Goal: Task Accomplishment & Management: Check status

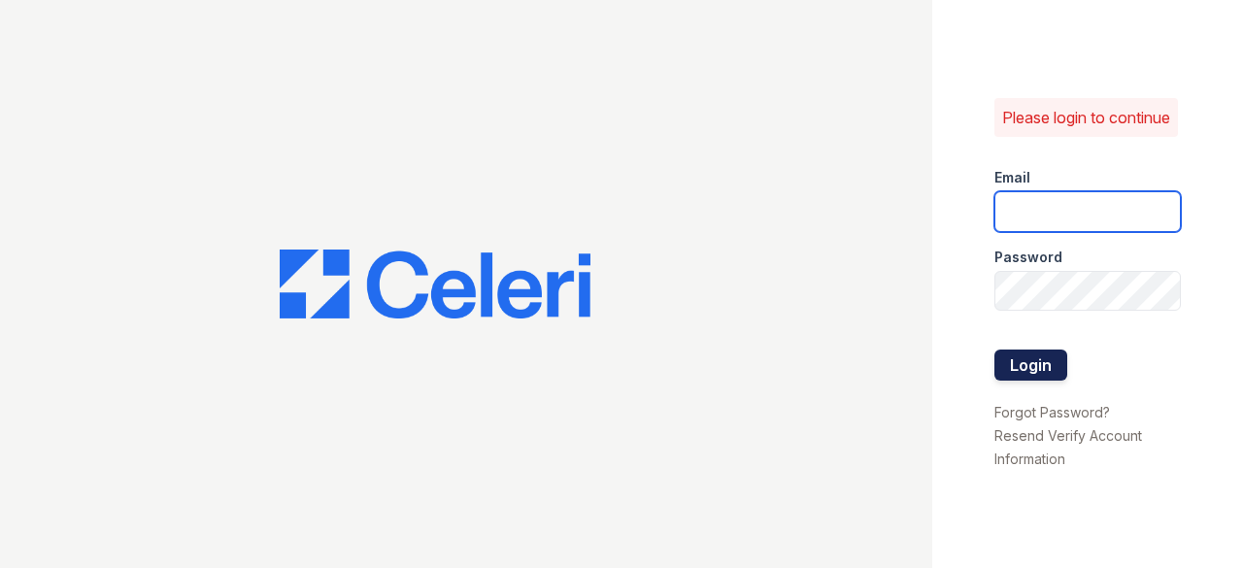
type input "[EMAIL_ADDRESS][DOMAIN_NAME]"
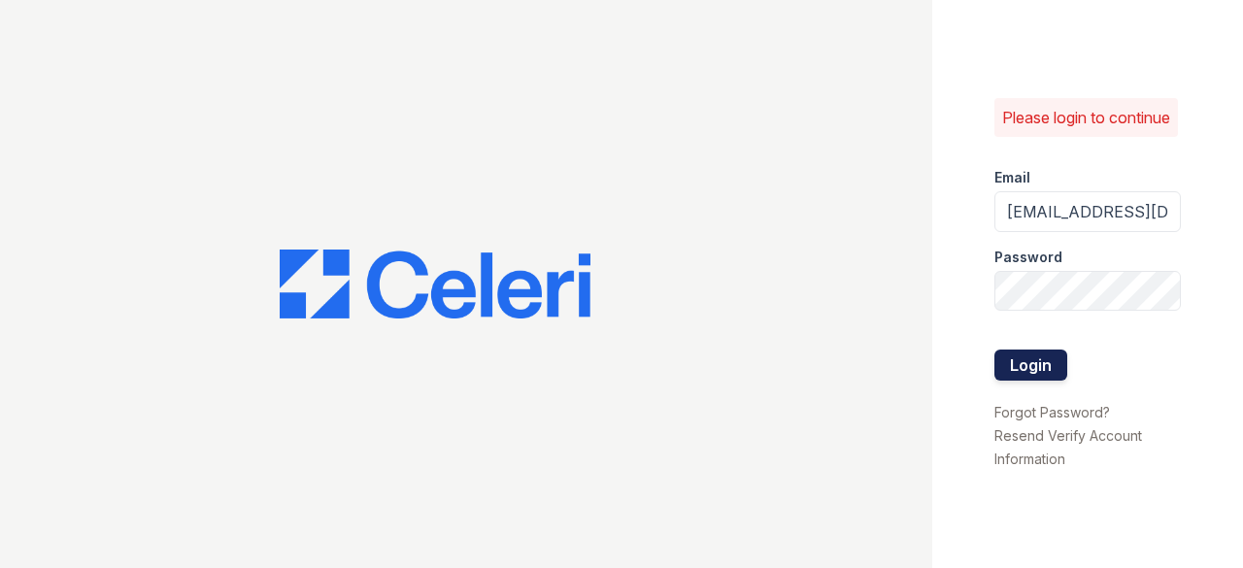
click at [1047, 366] on button "Login" at bounding box center [1030, 365] width 73 height 31
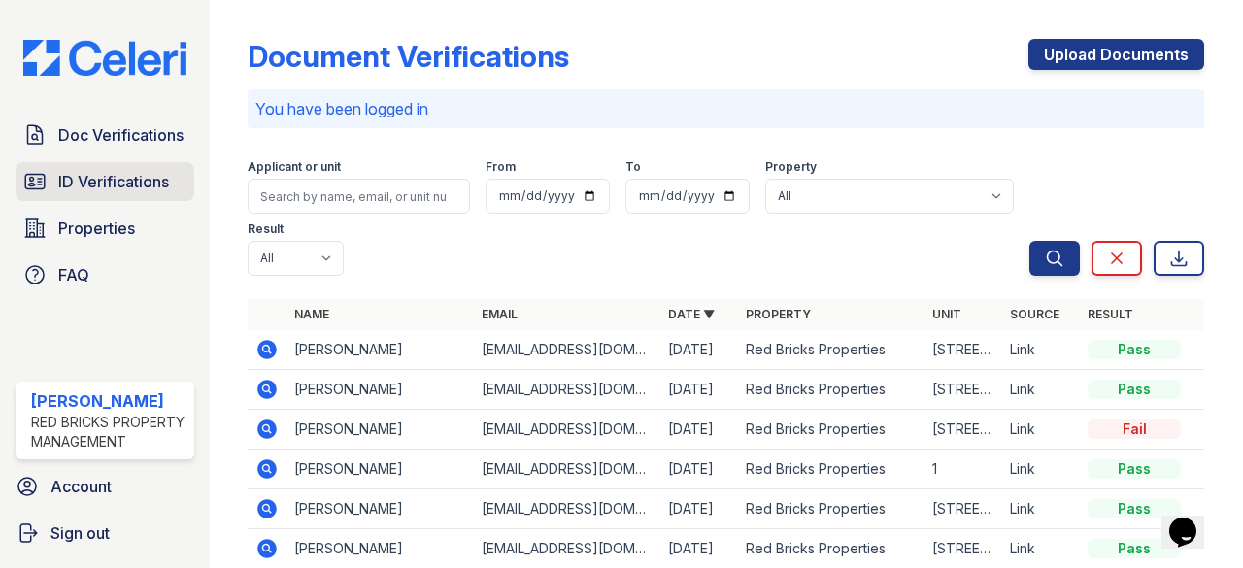
click at [118, 177] on span "ID Verifications" at bounding box center [113, 181] width 111 height 23
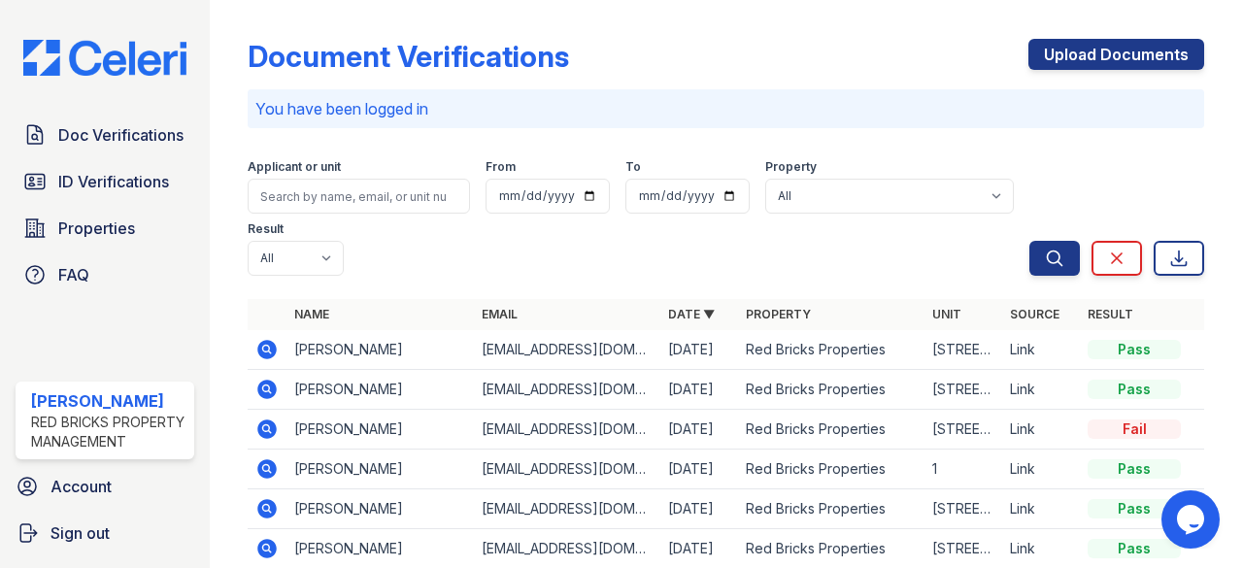
scroll to position [97, 0]
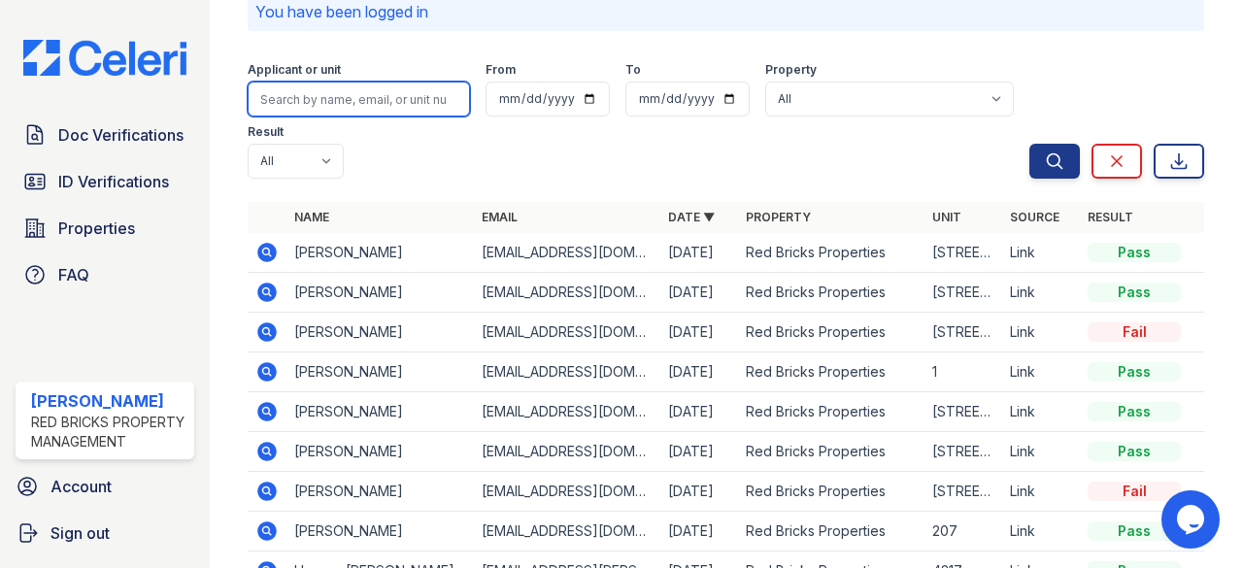
click at [303, 100] on input "search" at bounding box center [359, 99] width 222 height 35
type input "brian"
click at [1029, 144] on button "Search" at bounding box center [1054, 161] width 50 height 35
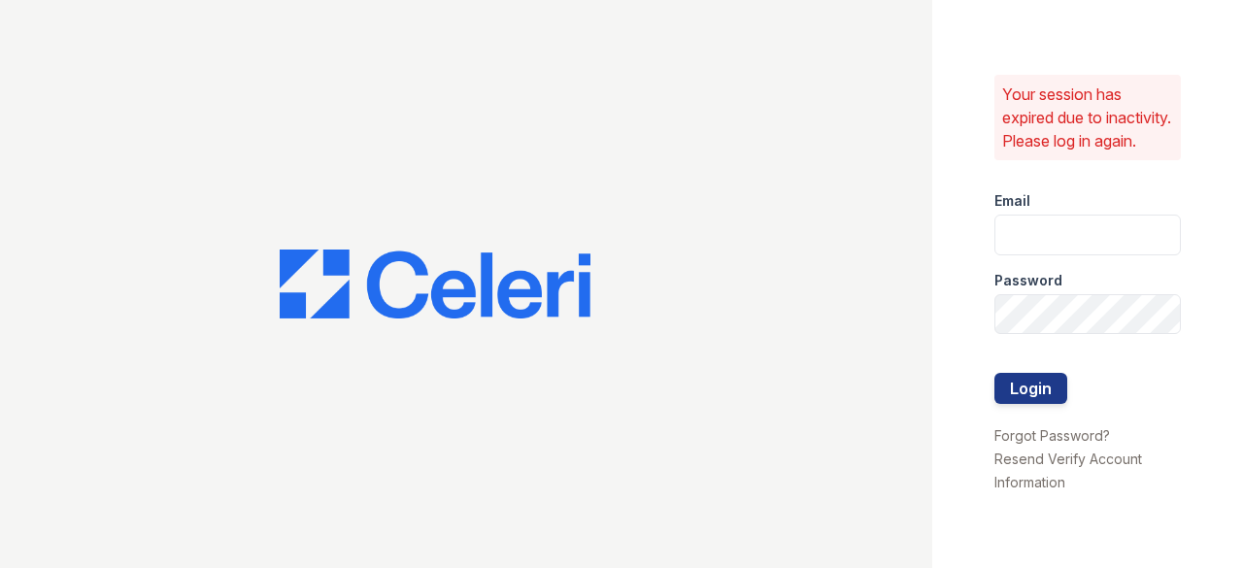
type input "raghukukunoor@gmail.com"
click at [1060, 416] on div at bounding box center [1087, 413] width 186 height 19
click at [1047, 404] on button "Login" at bounding box center [1030, 388] width 73 height 31
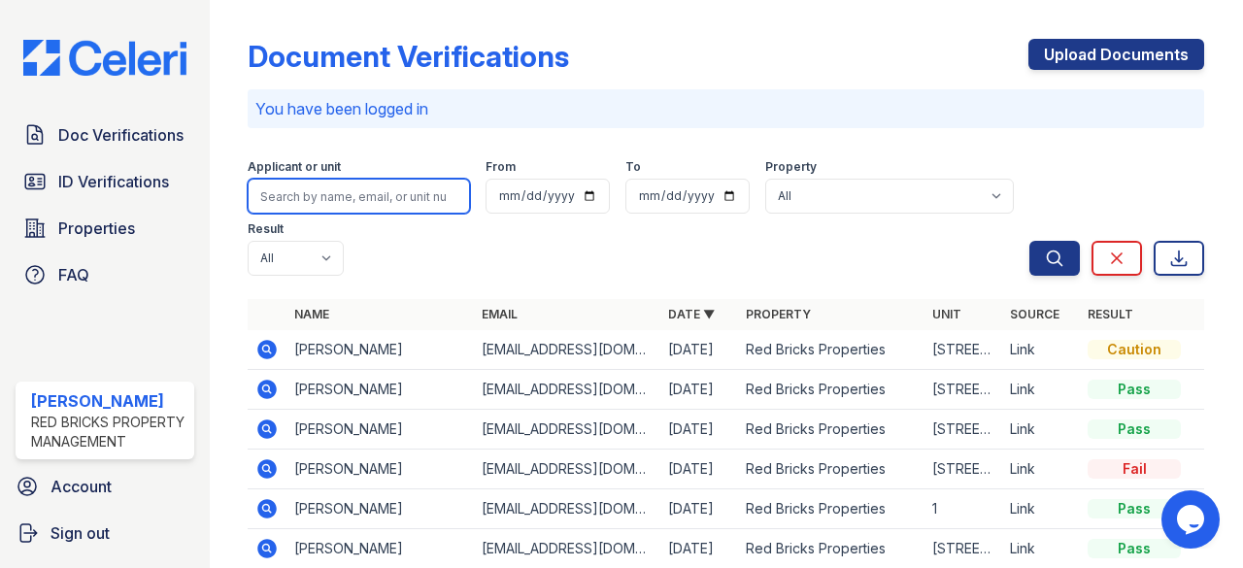
click at [311, 201] on input "search" at bounding box center [359, 196] width 222 height 35
type input "[PERSON_NAME]"
click at [1029, 241] on button "Search" at bounding box center [1054, 258] width 50 height 35
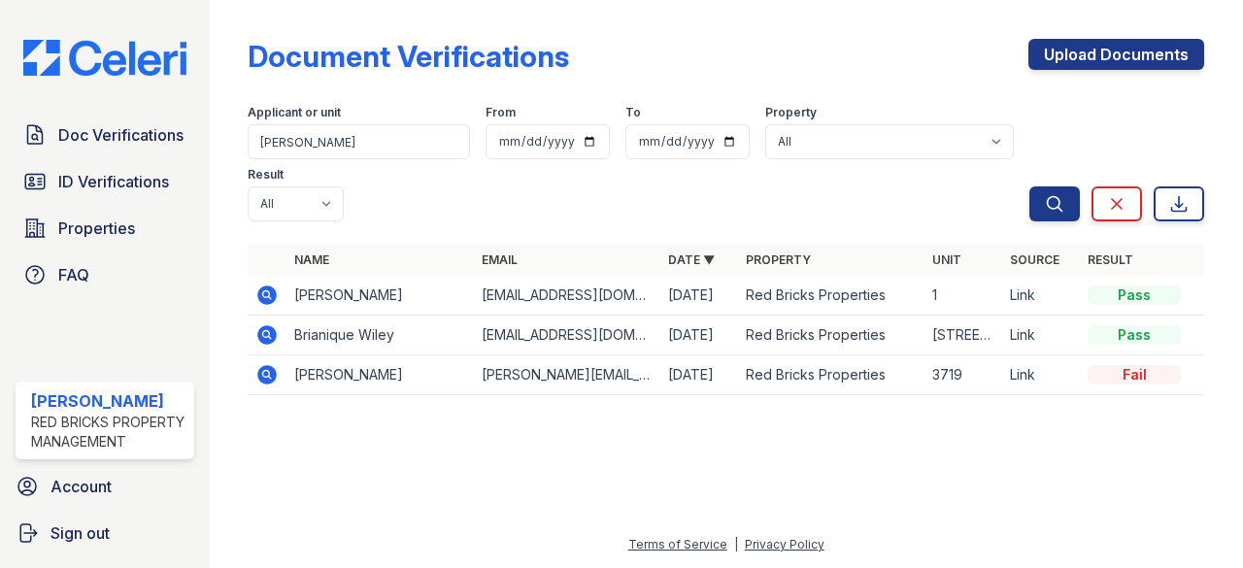
click at [270, 292] on icon at bounding box center [266, 295] width 23 height 23
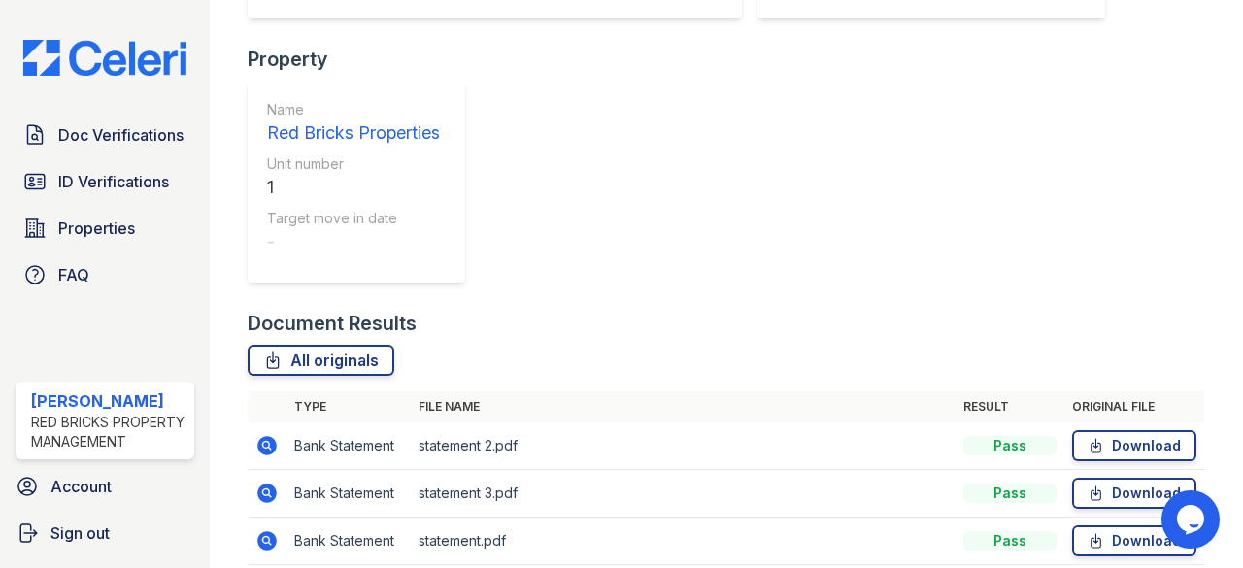
scroll to position [388, 0]
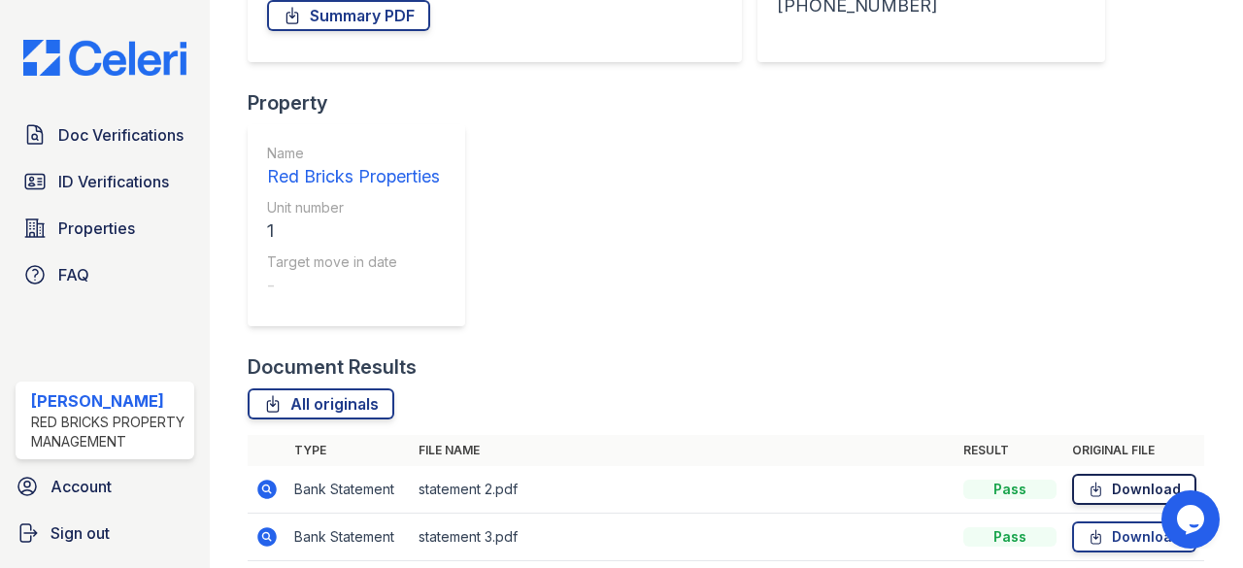
click at [1099, 474] on link "Download" at bounding box center [1134, 489] width 124 height 31
click at [1110, 521] on link "Download" at bounding box center [1134, 536] width 124 height 31
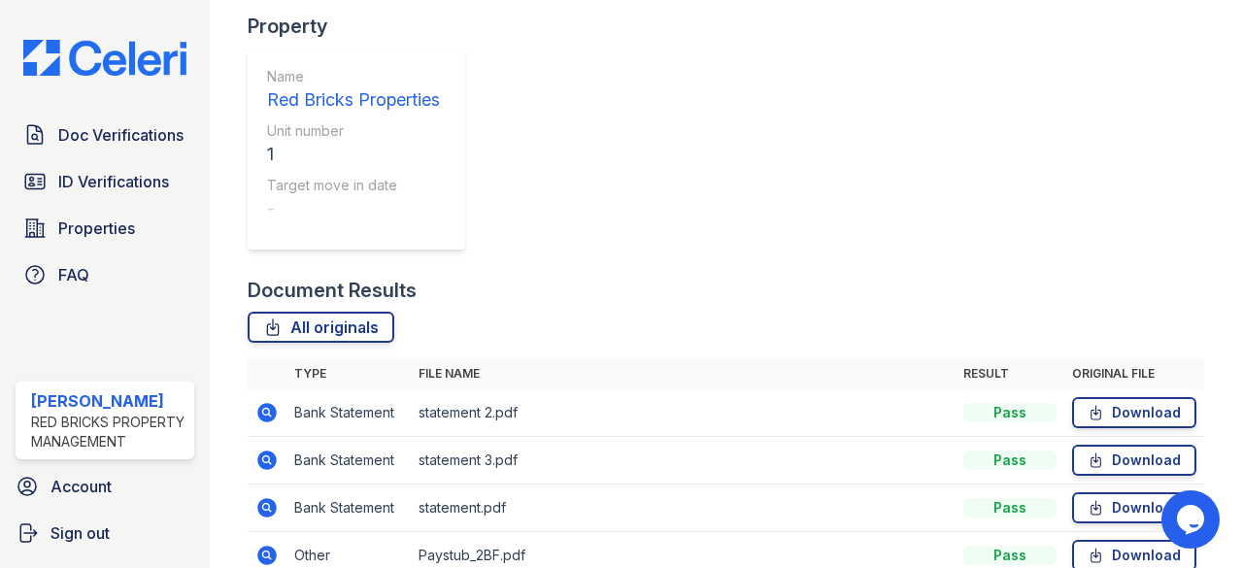
scroll to position [486, 0]
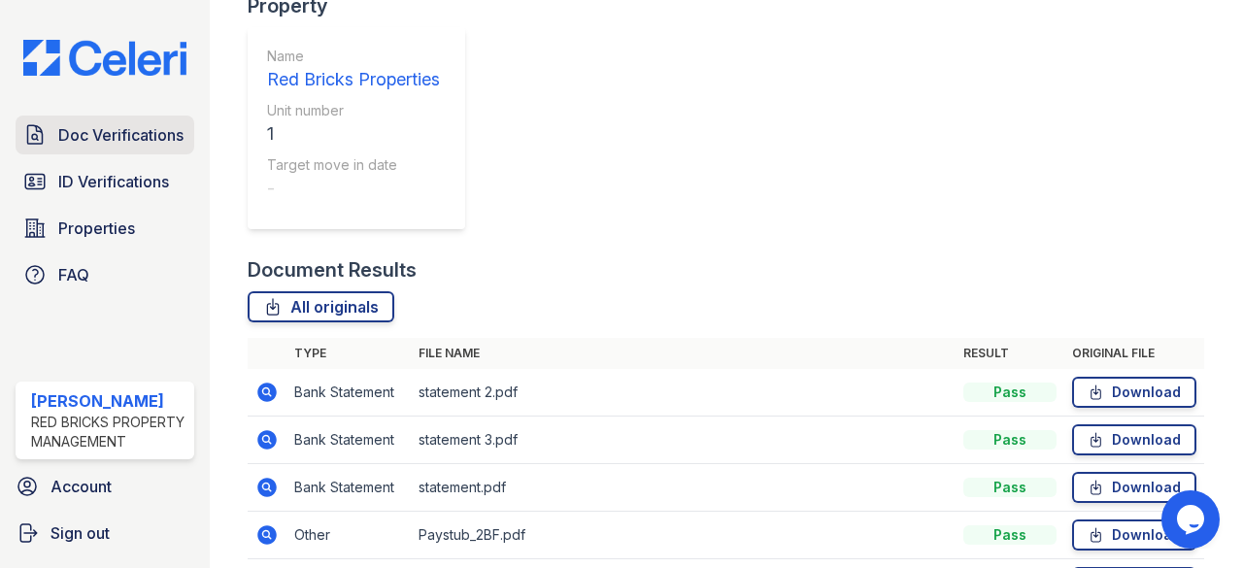
click at [165, 137] on span "Doc Verifications" at bounding box center [120, 134] width 125 height 23
